Goal: Navigation & Orientation: Find specific page/section

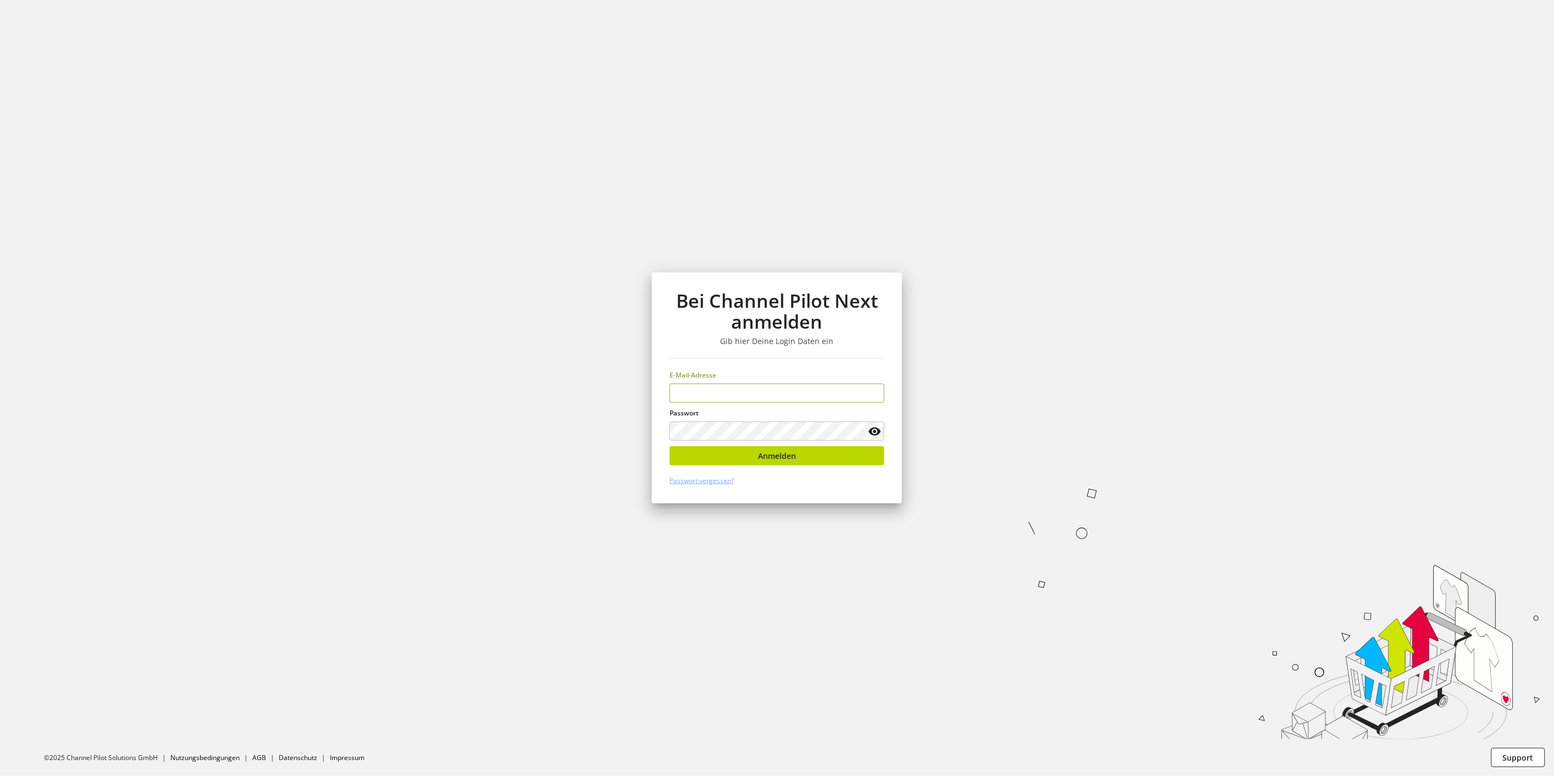
click at [742, 400] on input "email" at bounding box center [777, 393] width 215 height 19
type input "**********"
click at [790, 463] on button "Anmelden" at bounding box center [777, 455] width 215 height 19
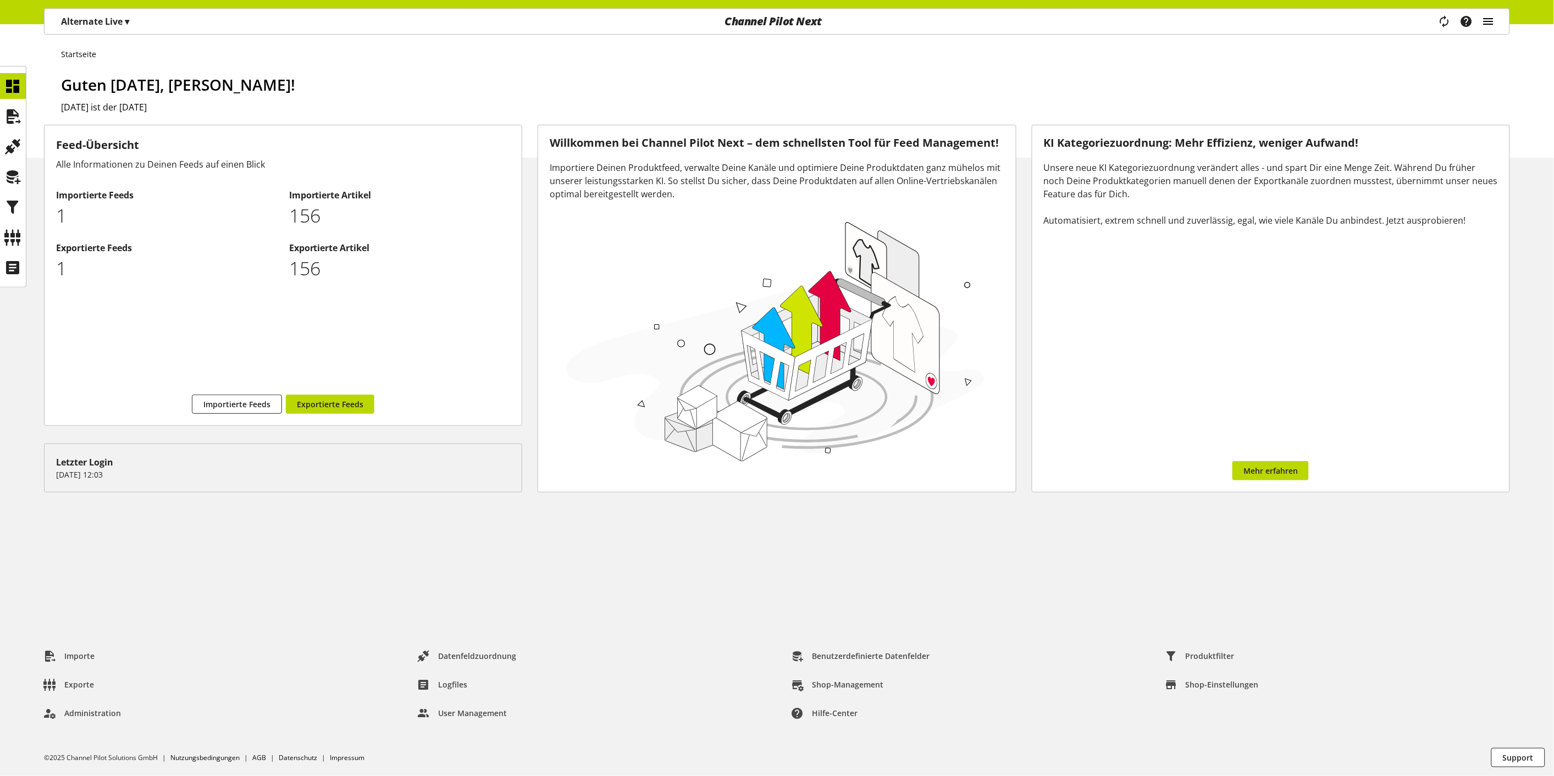
click at [1491, 24] on icon "main navigation" at bounding box center [1488, 22] width 13 height 20
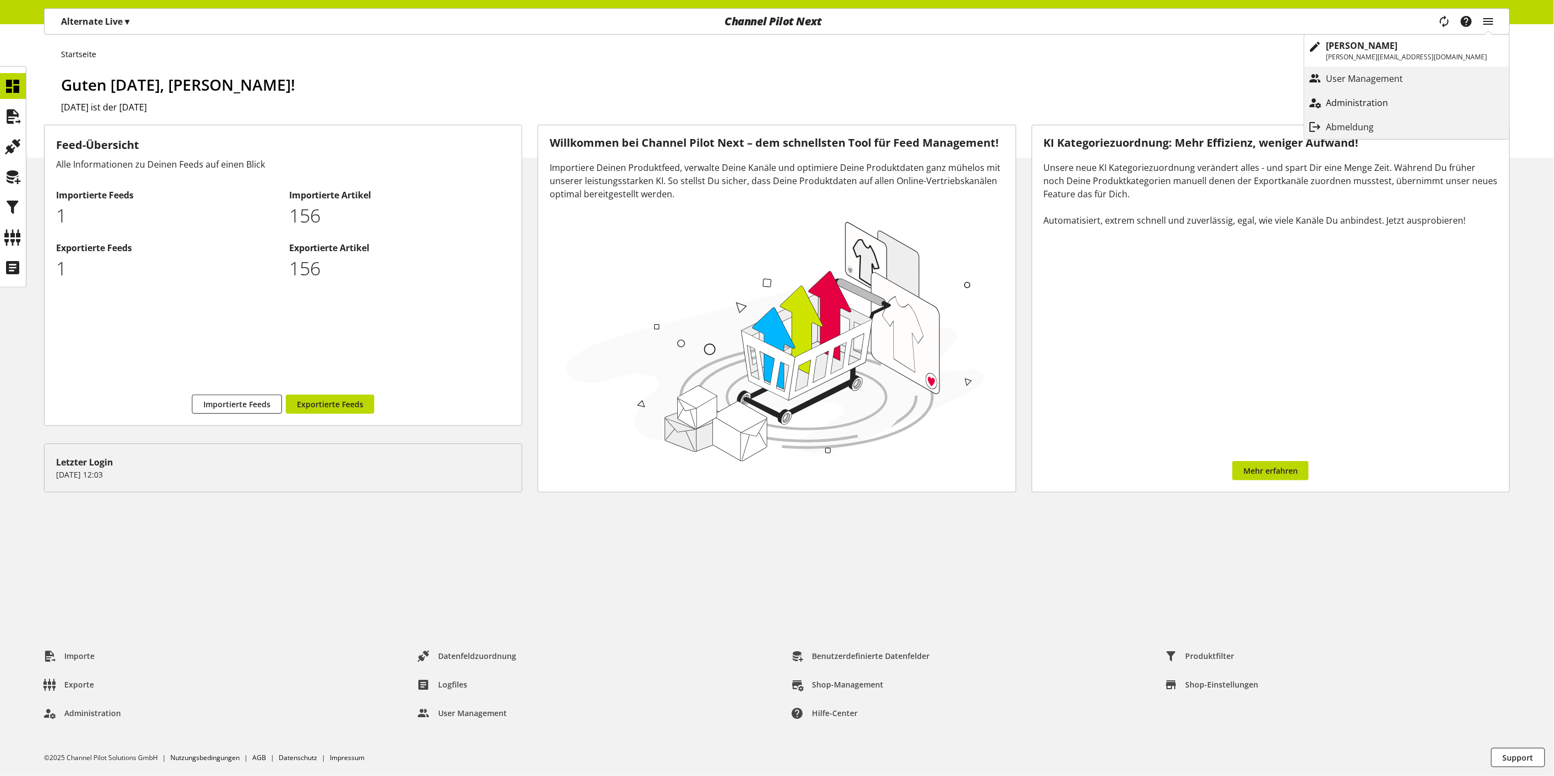
click at [1408, 104] on p "Administration" at bounding box center [1368, 102] width 84 height 13
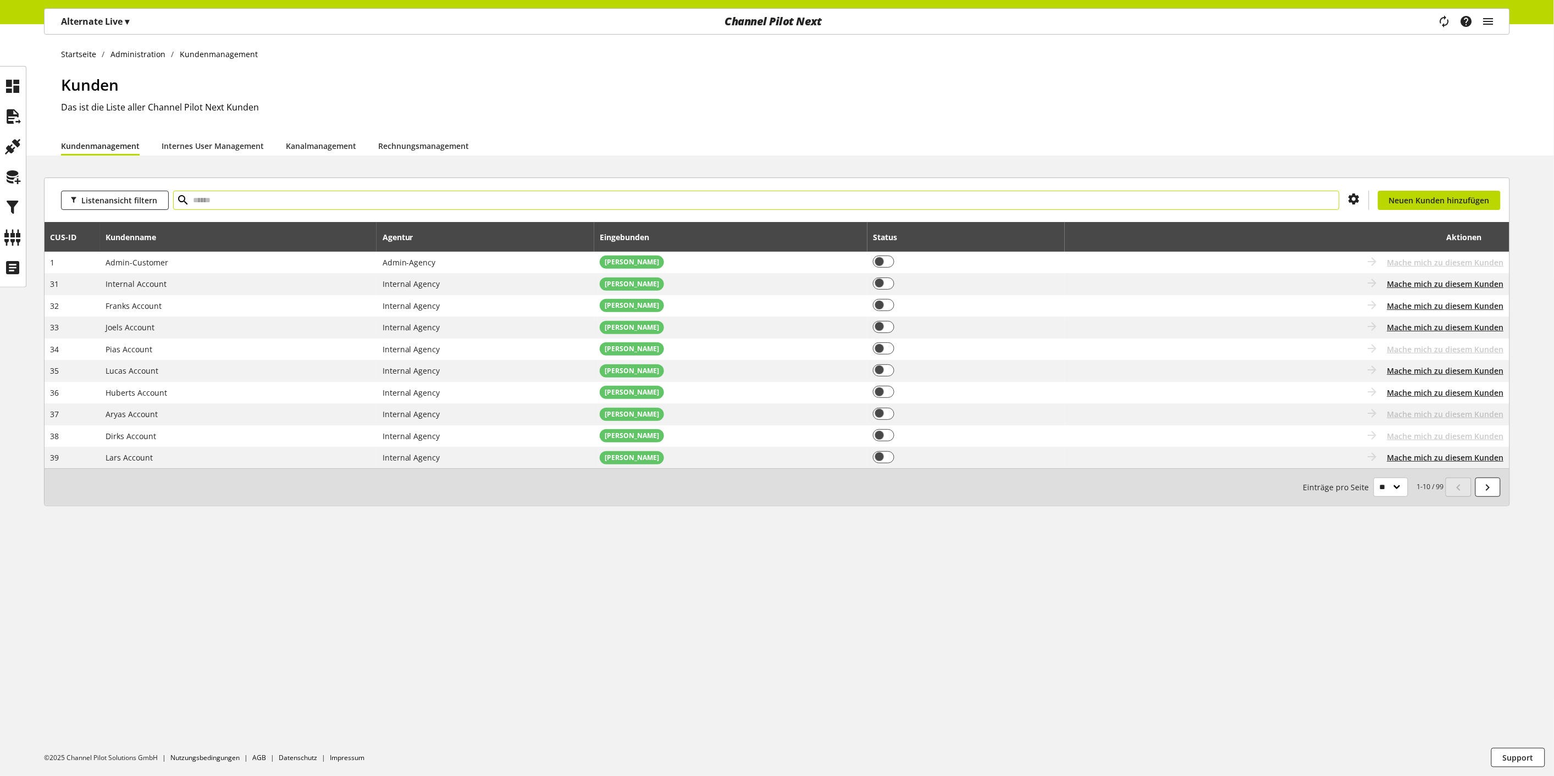
click at [321, 197] on input "text" at bounding box center [756, 200] width 1167 height 19
type input "******"
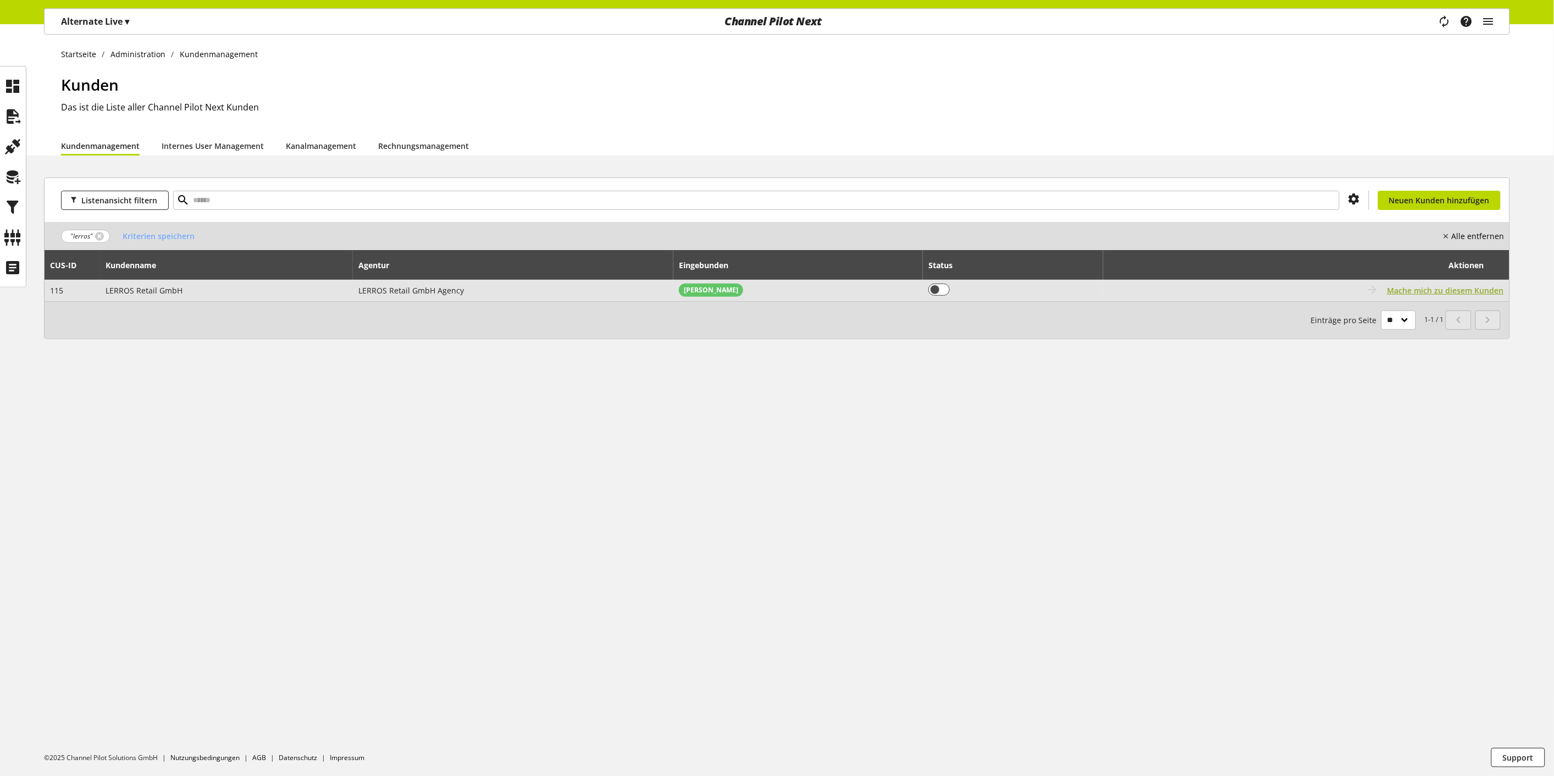
click at [1413, 294] on span "Mache mich zu diesem Kunden" at bounding box center [1446, 291] width 117 height 12
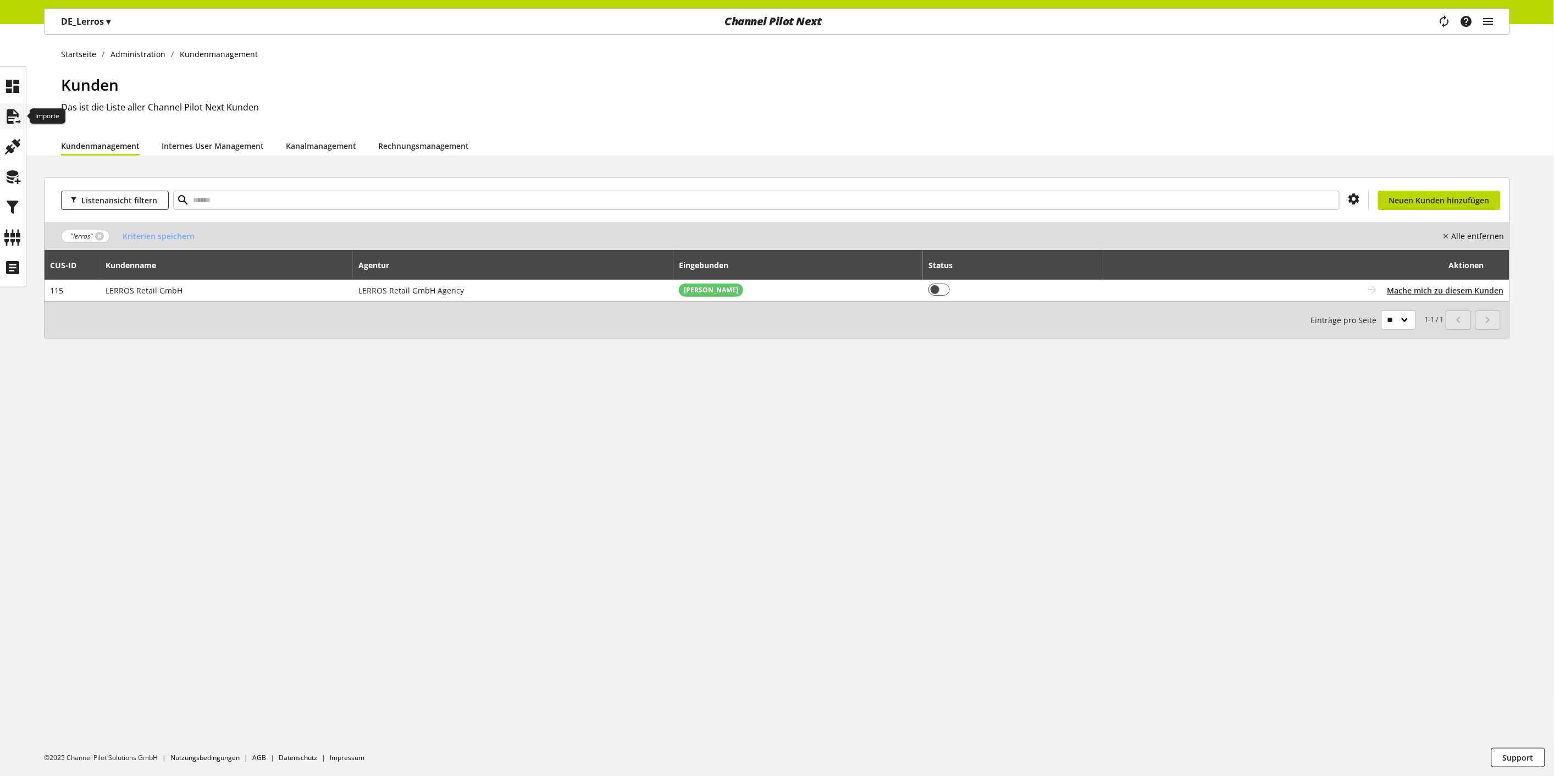
click at [15, 117] on icon at bounding box center [13, 117] width 18 height 22
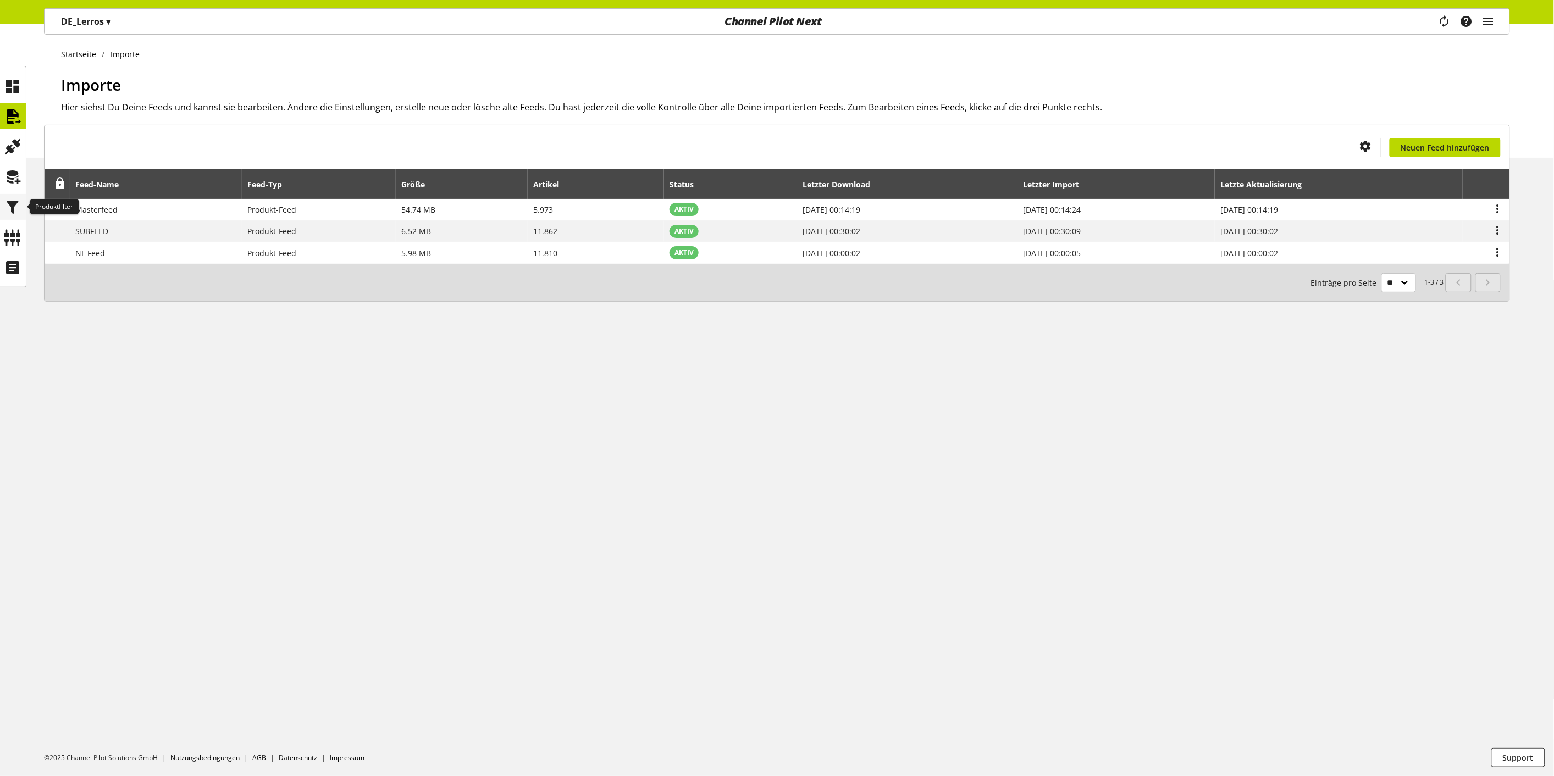
click at [14, 206] on icon at bounding box center [13, 207] width 18 height 22
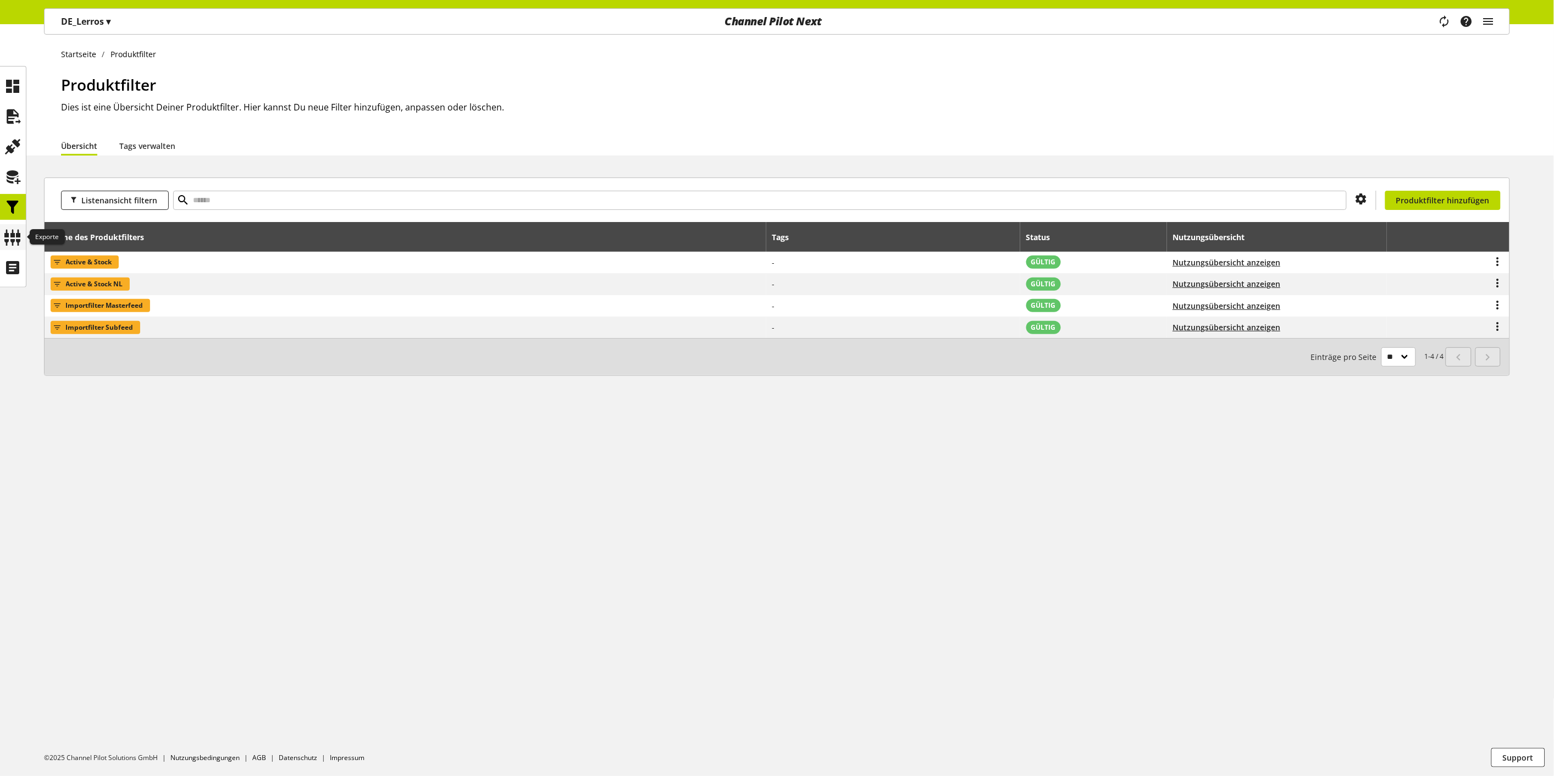
click at [18, 230] on icon at bounding box center [13, 237] width 18 height 22
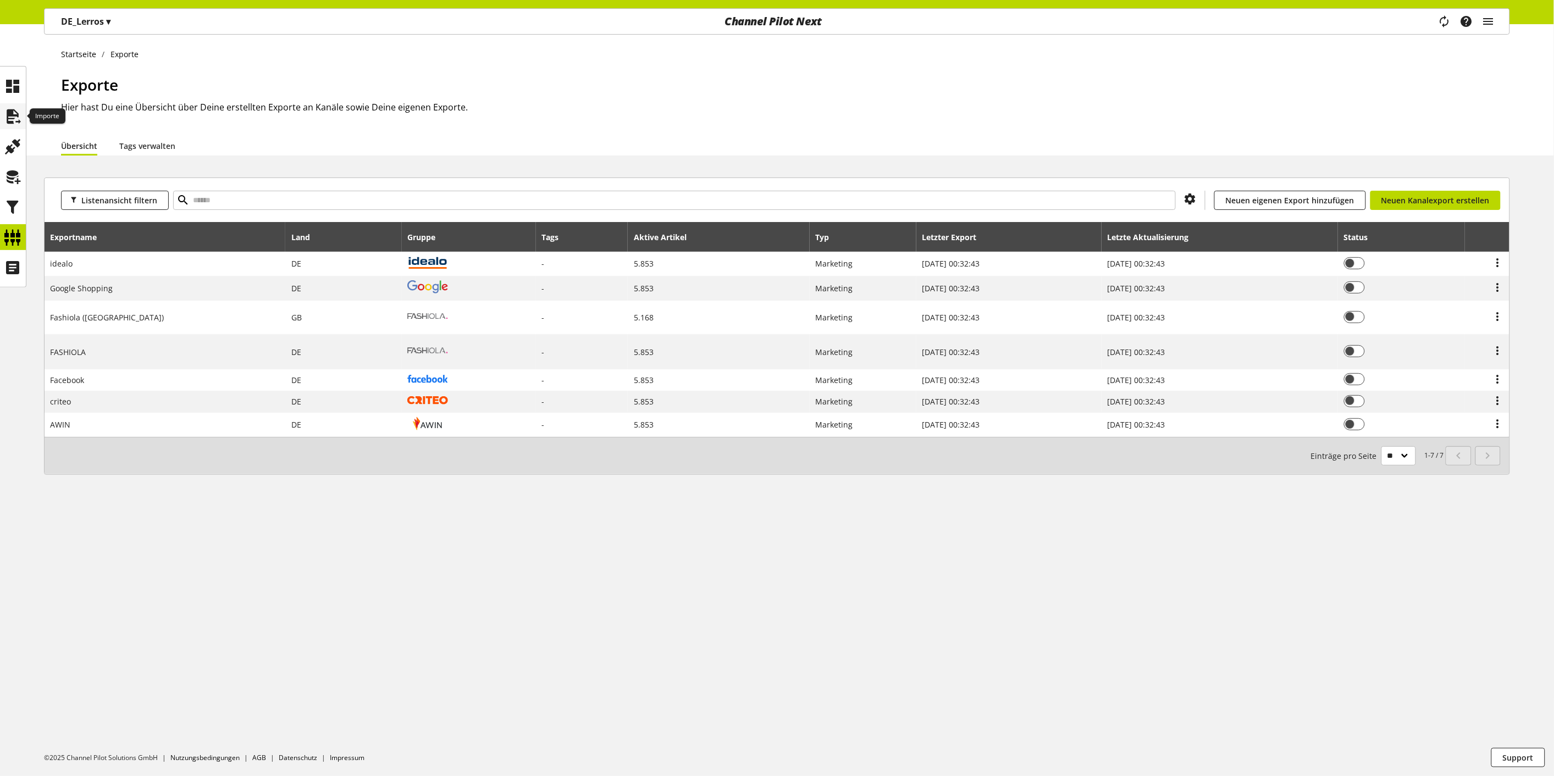
click at [14, 113] on icon at bounding box center [13, 117] width 18 height 22
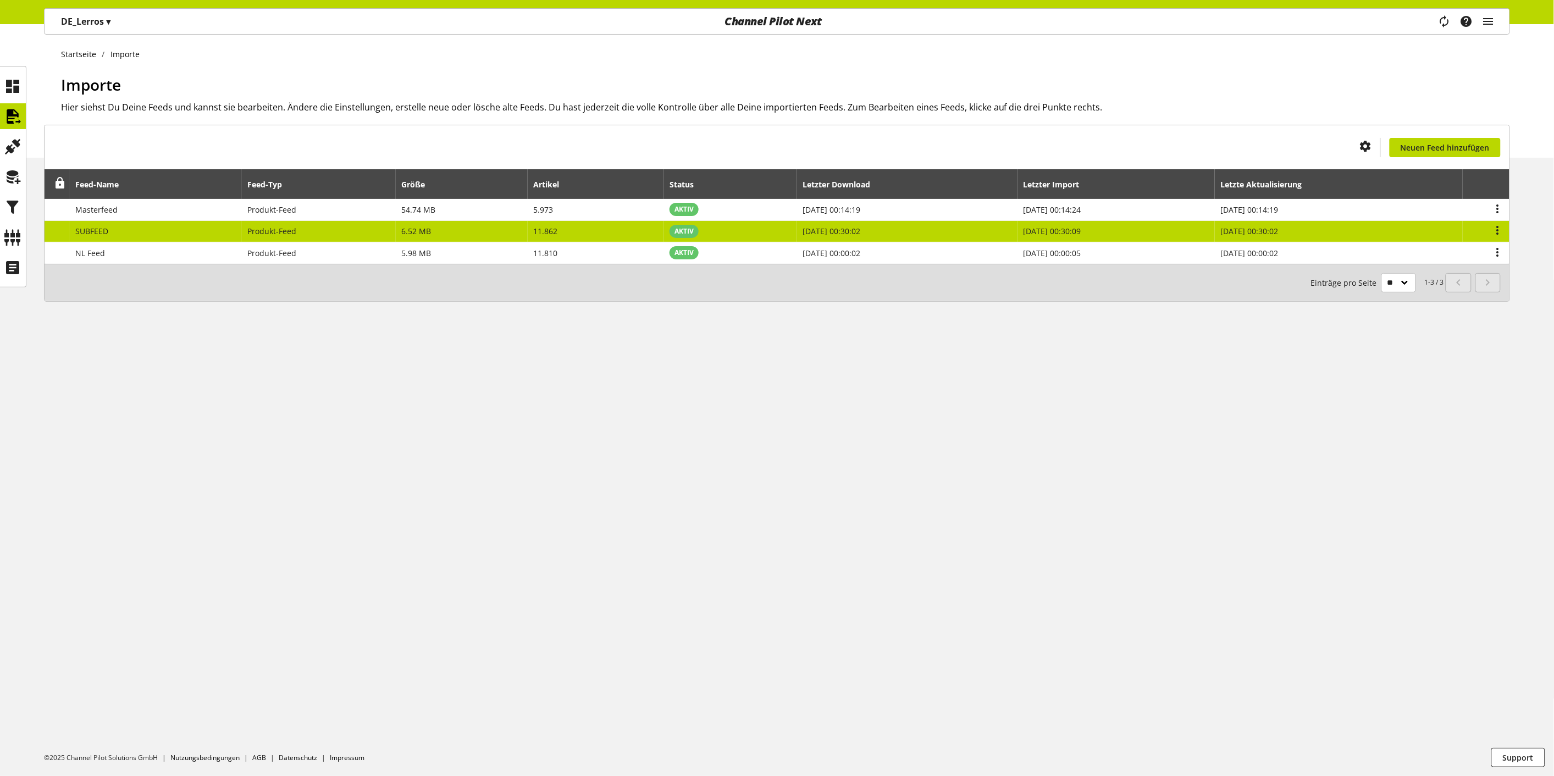
click at [323, 236] on td "Produkt-Feed" at bounding box center [319, 232] width 154 height 22
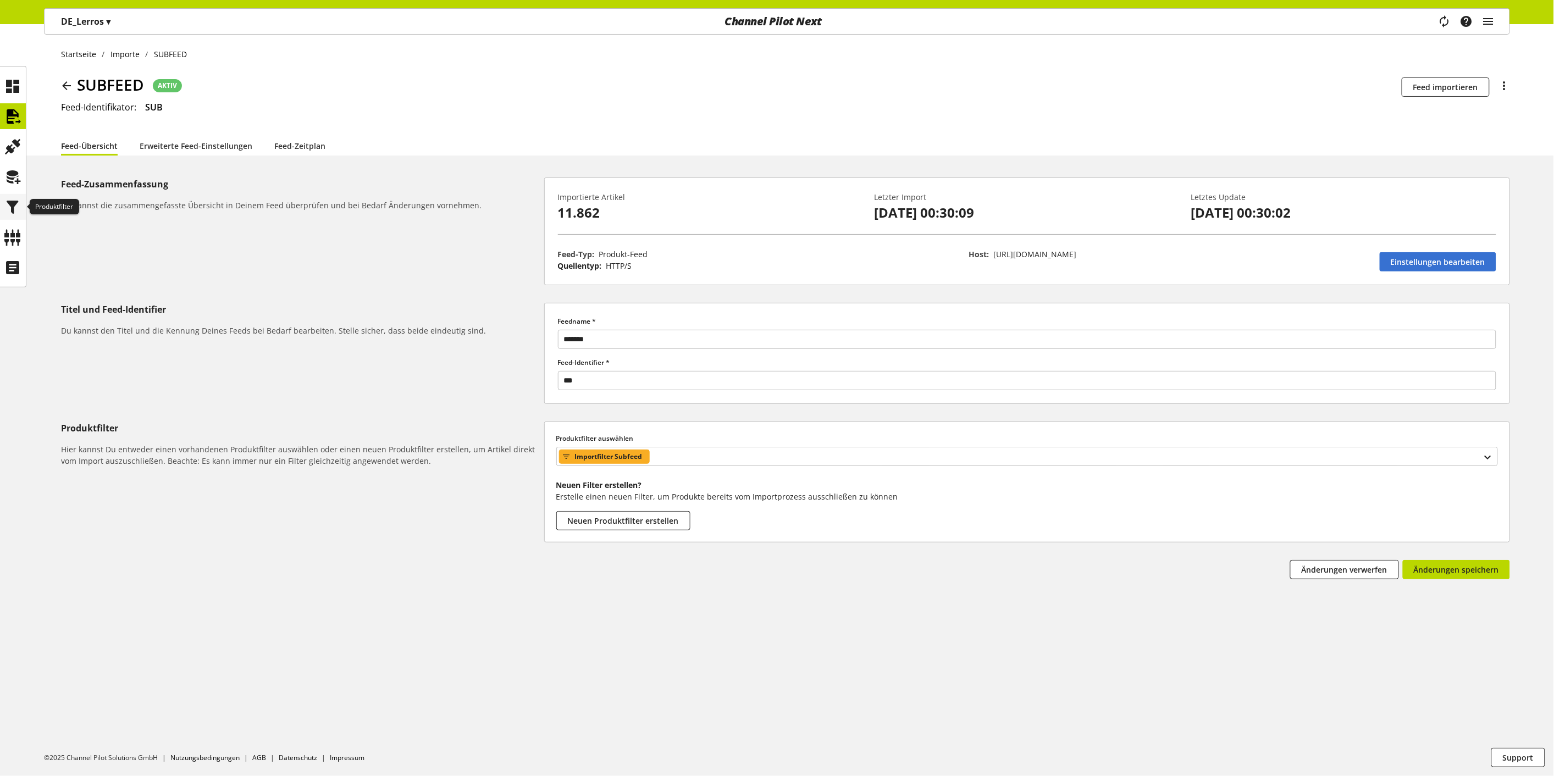
click at [9, 205] on icon at bounding box center [13, 207] width 18 height 22
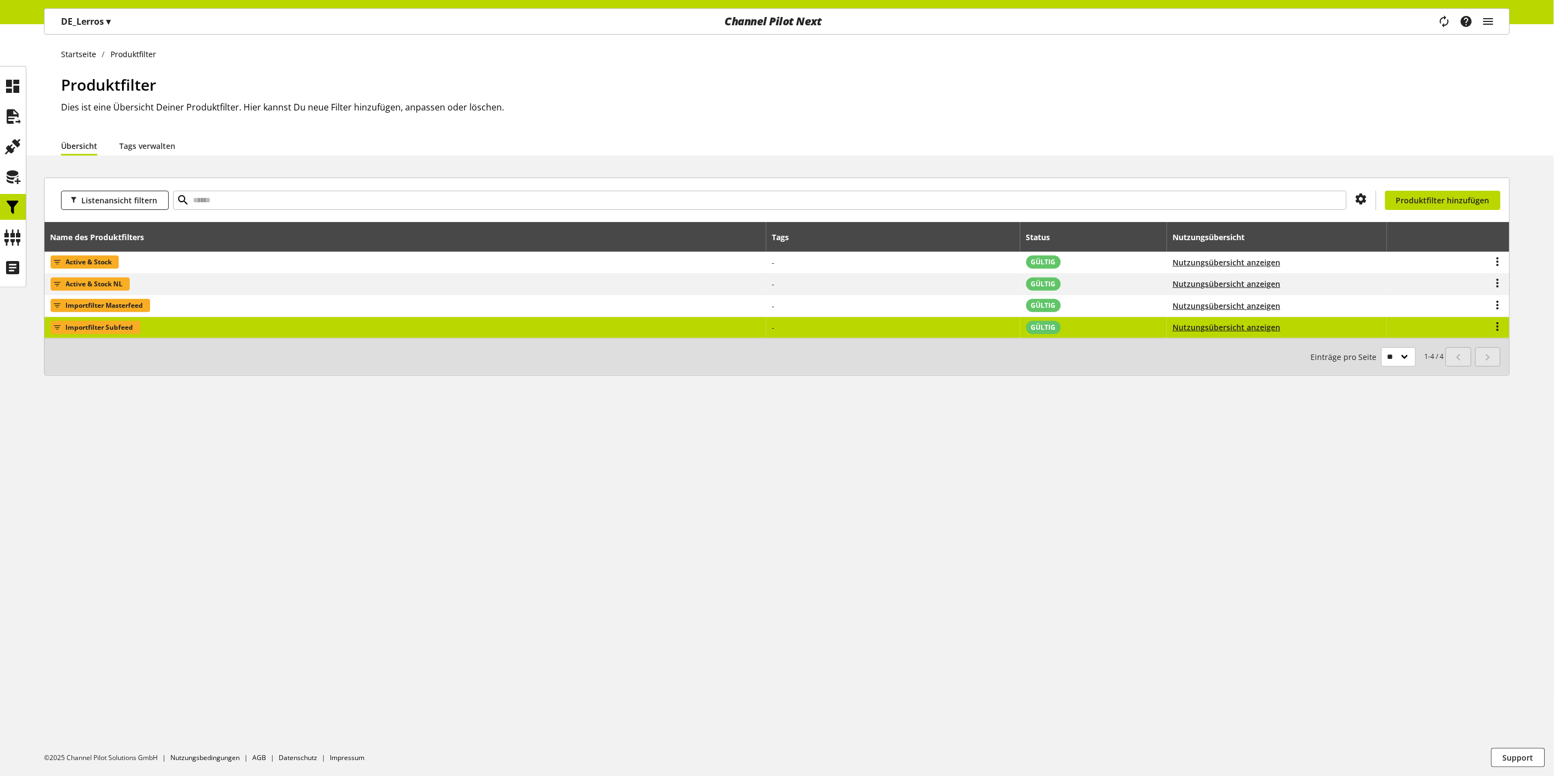
click at [107, 328] on span "Importfilter Subfeed" at bounding box center [100, 327] width 68 height 13
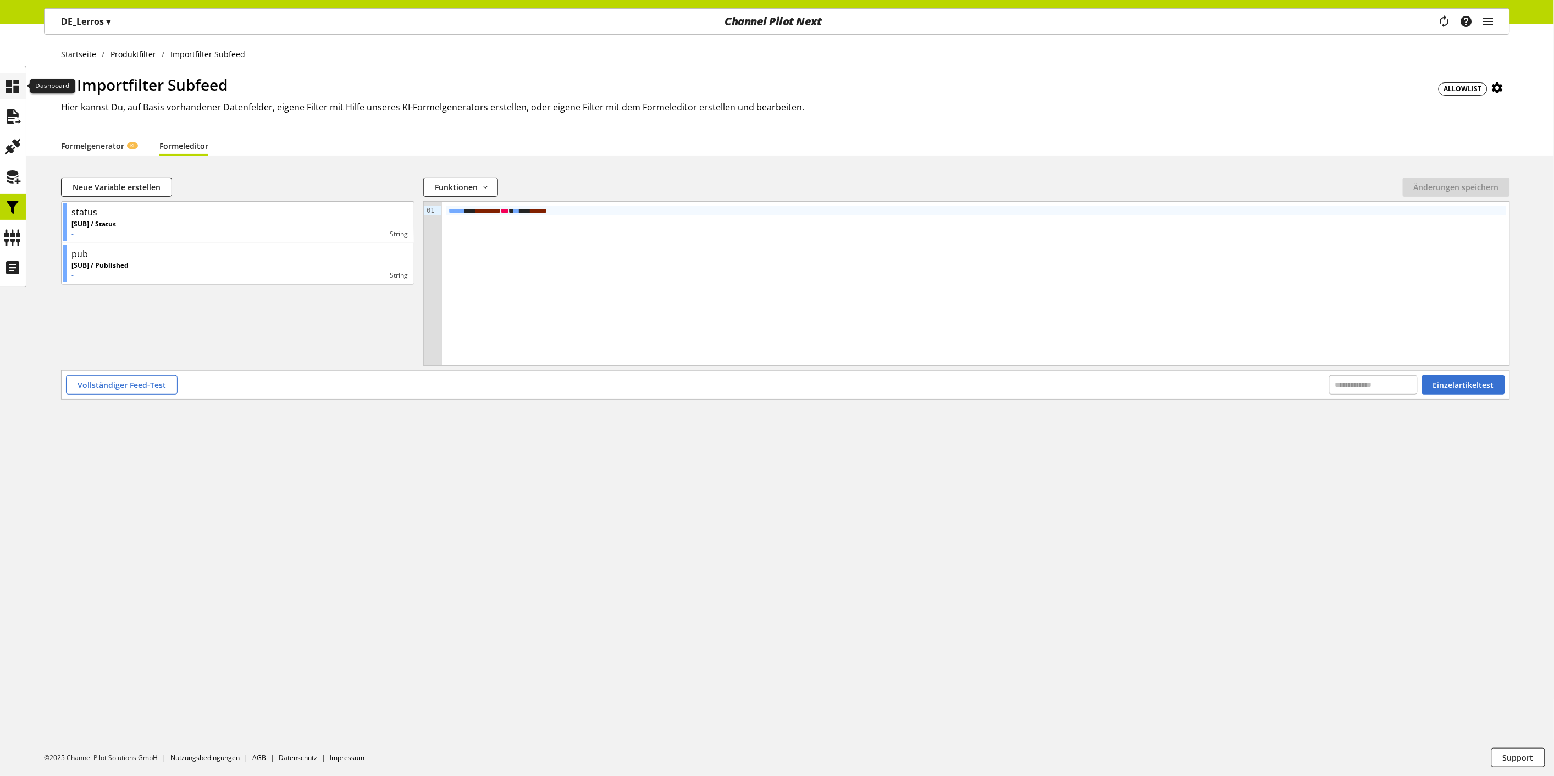
click at [0, 84] on div at bounding box center [13, 86] width 26 height 26
